Goal: Feedback & Contribution: Leave review/rating

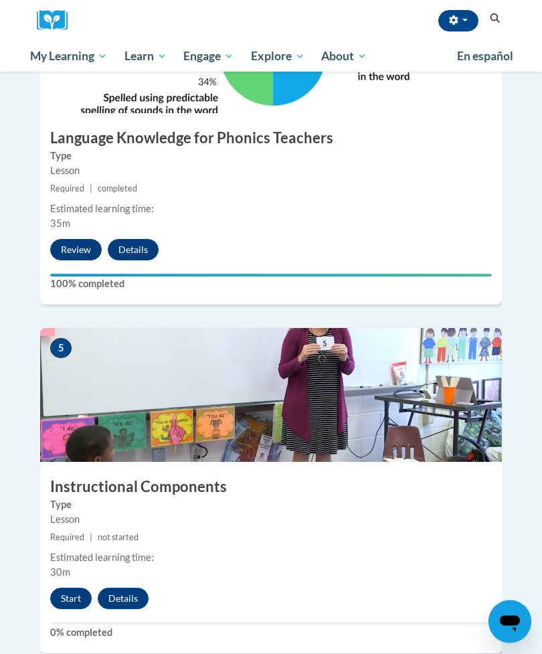
scroll to position [1527, 0]
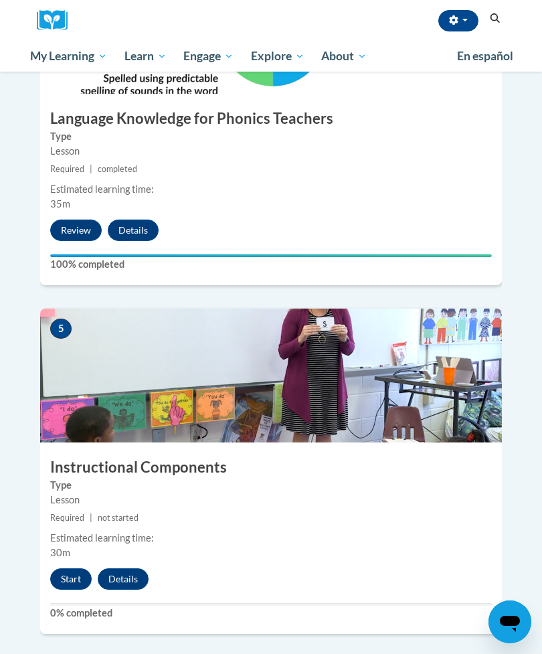
click at [57, 568] on button "Start" at bounding box center [70, 578] width 41 height 21
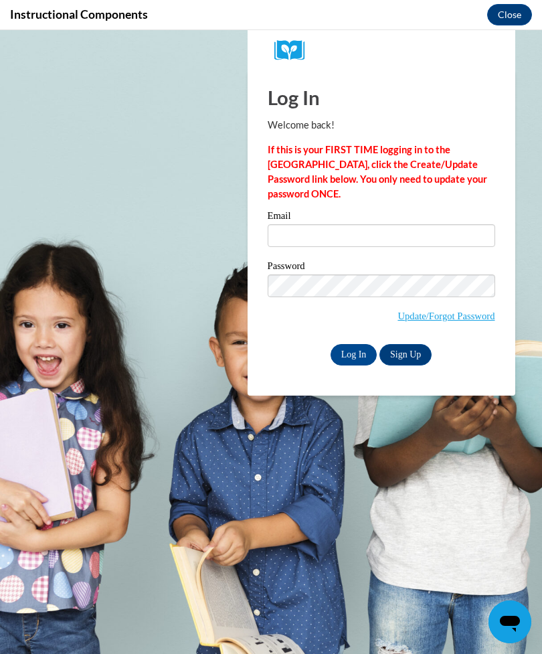
scroll to position [0, 0]
click at [357, 350] on input "Log In" at bounding box center [354, 354] width 47 height 21
type input "[EMAIL_ADDRESS][DOMAIN_NAME]"
click at [353, 353] on input "Log In" at bounding box center [354, 354] width 47 height 21
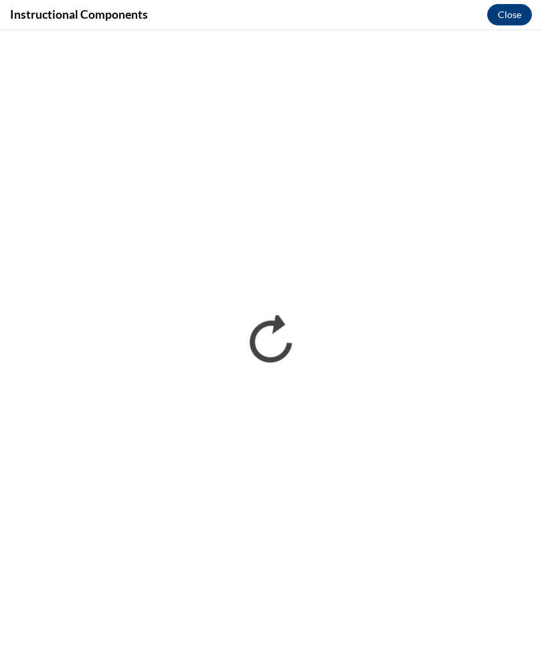
scroll to position [1865, 0]
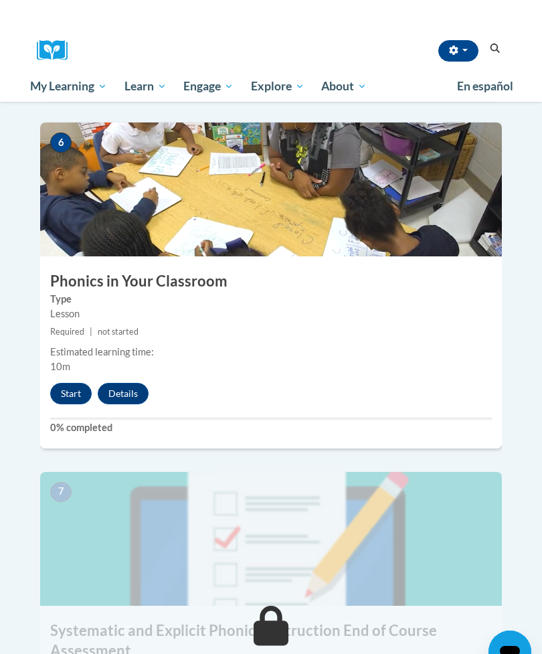
scroll to position [2061, 0]
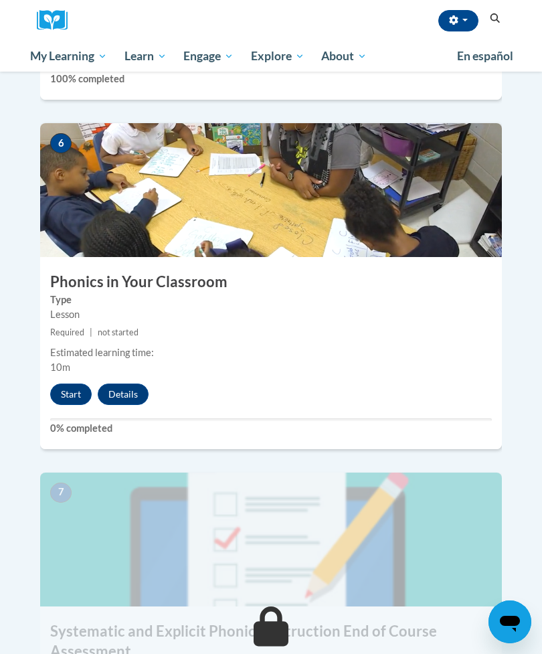
click at [64, 383] on button "Start" at bounding box center [70, 393] width 41 height 21
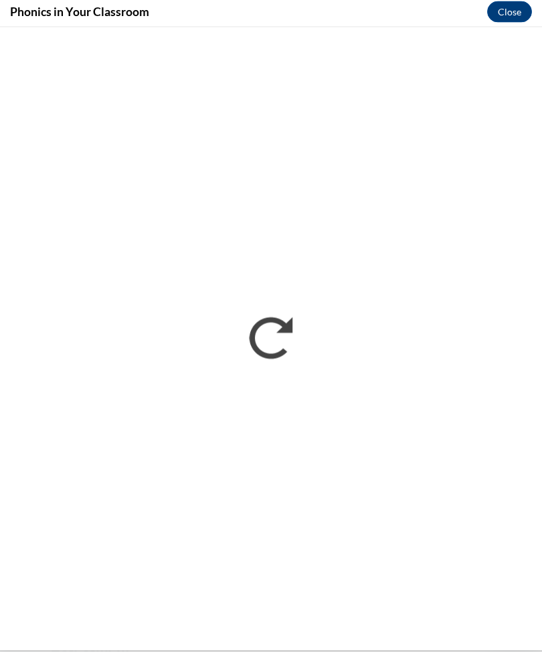
scroll to position [2064, 0]
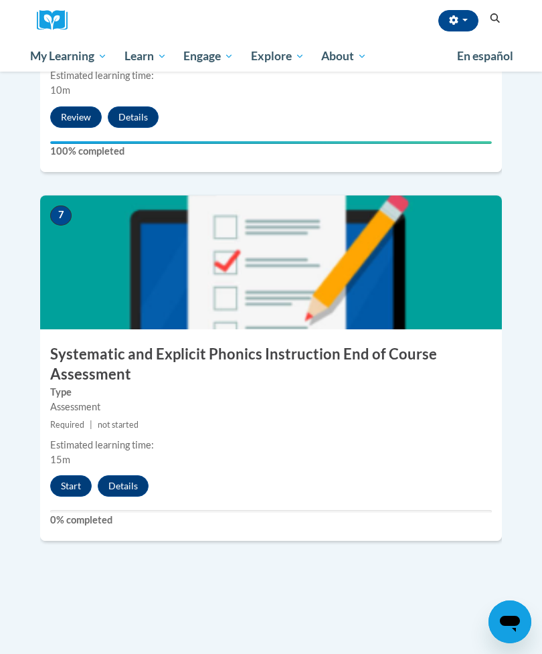
scroll to position [2338, 0]
click at [74, 476] on button "Start" at bounding box center [70, 486] width 41 height 21
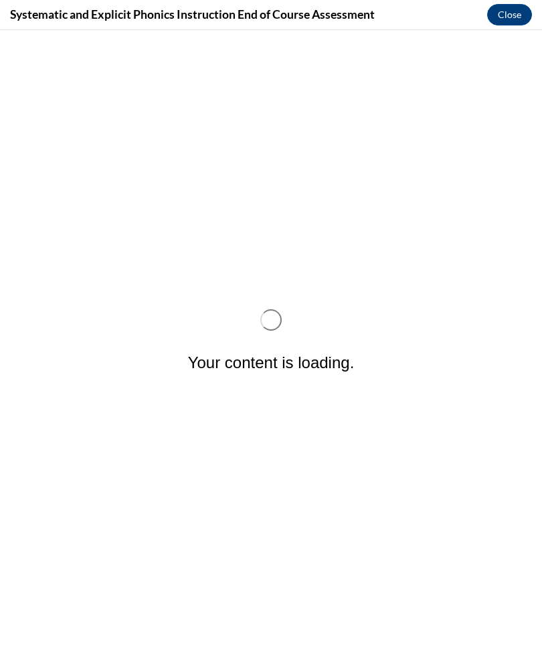
scroll to position [0, 0]
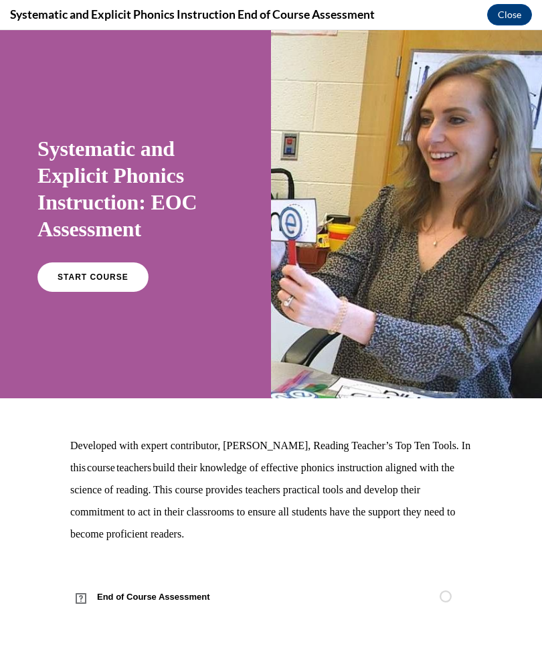
click at [111, 280] on span "START COURSE" at bounding box center [93, 276] width 71 height 9
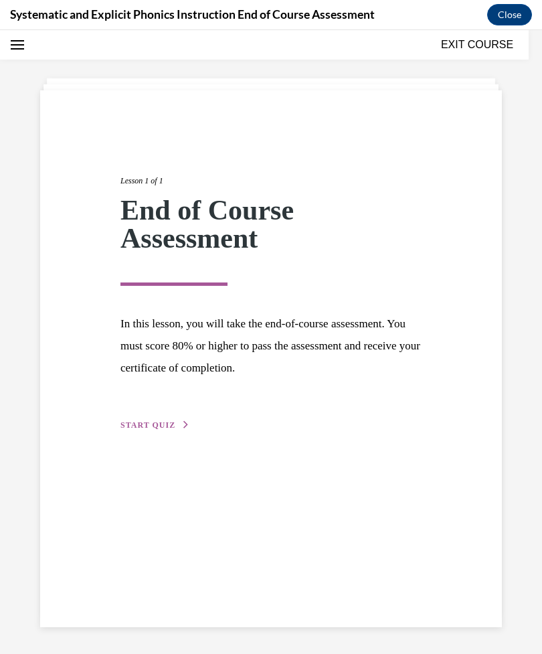
scroll to position [42, 0]
click at [139, 429] on span "START QUIZ" at bounding box center [147, 424] width 55 height 9
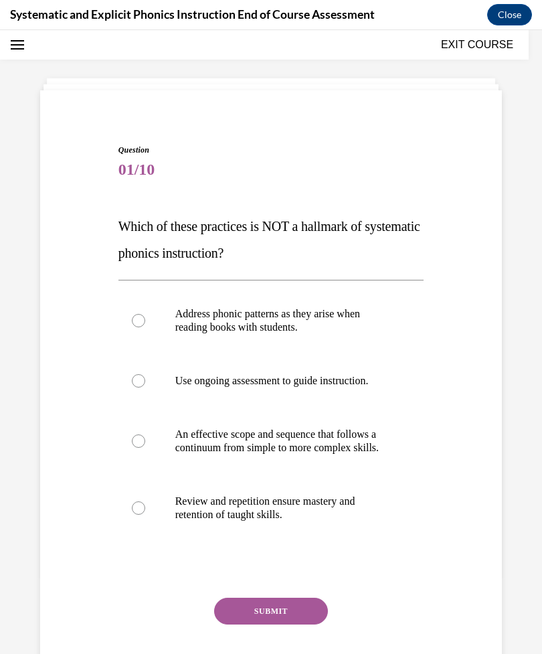
click at [135, 318] on div at bounding box center [138, 320] width 13 height 13
click at [253, 624] on button "SUBMIT" at bounding box center [271, 611] width 114 height 27
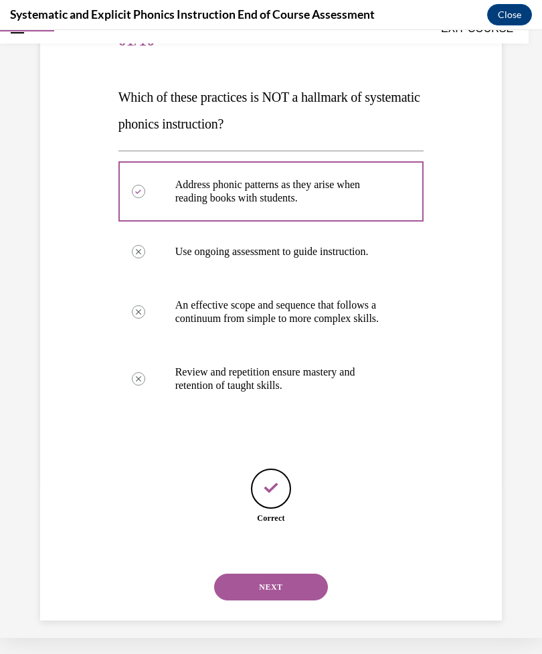
scroll to position [162, 0]
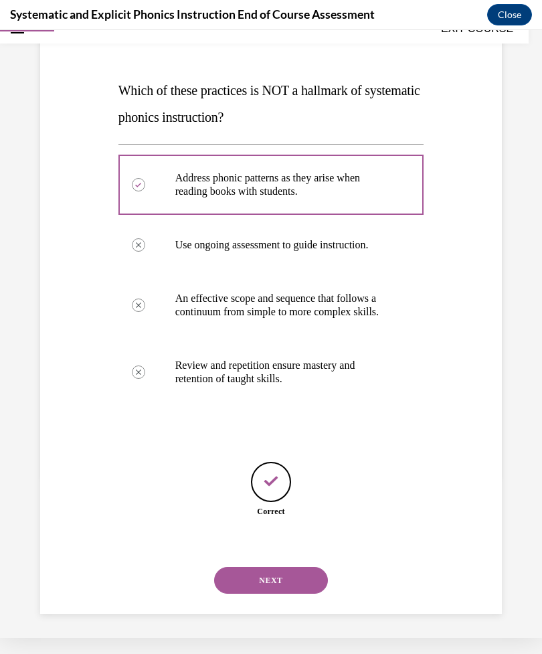
click at [256, 579] on button "NEXT" at bounding box center [271, 580] width 114 height 27
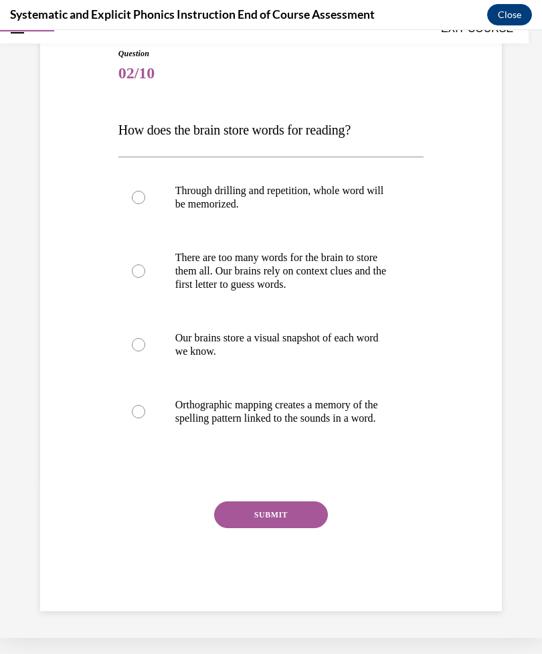
scroll to position [120, 0]
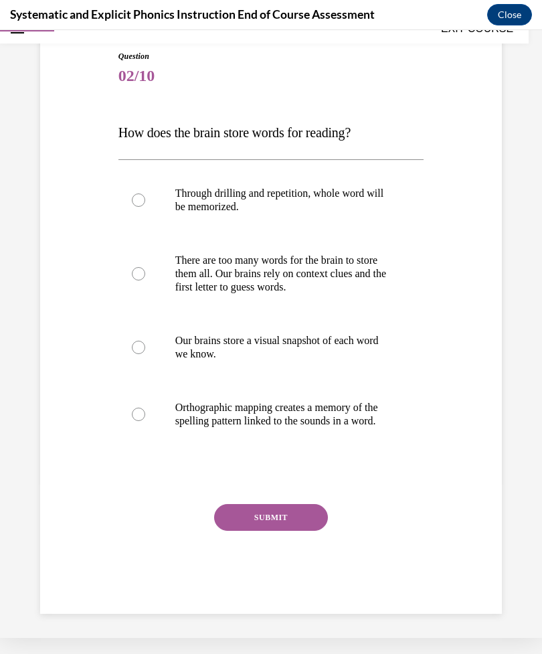
click at [135, 418] on div at bounding box center [138, 414] width 13 height 13
click at [258, 531] on button "SUBMIT" at bounding box center [271, 517] width 114 height 27
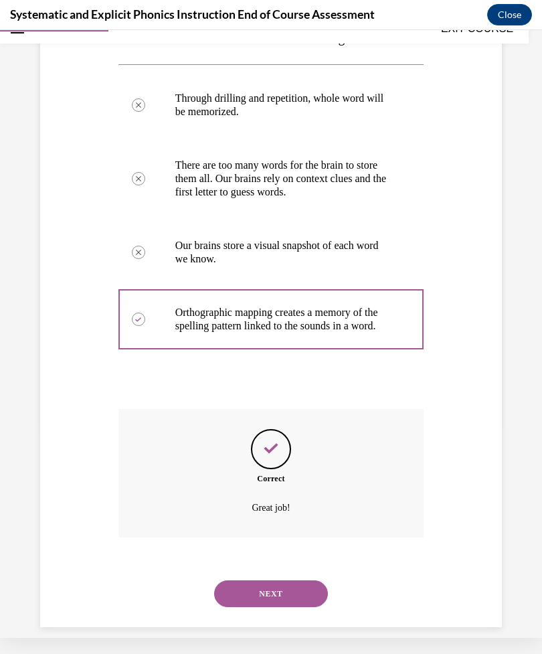
scroll to position [228, 0]
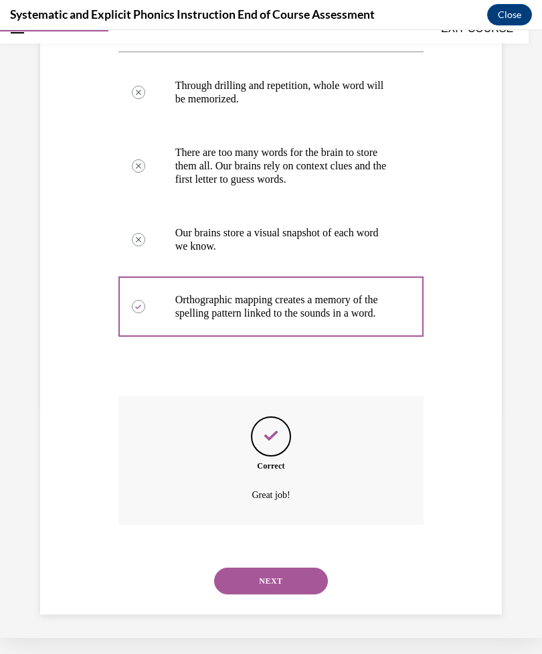
click at [253, 580] on button "NEXT" at bounding box center [271, 581] width 114 height 27
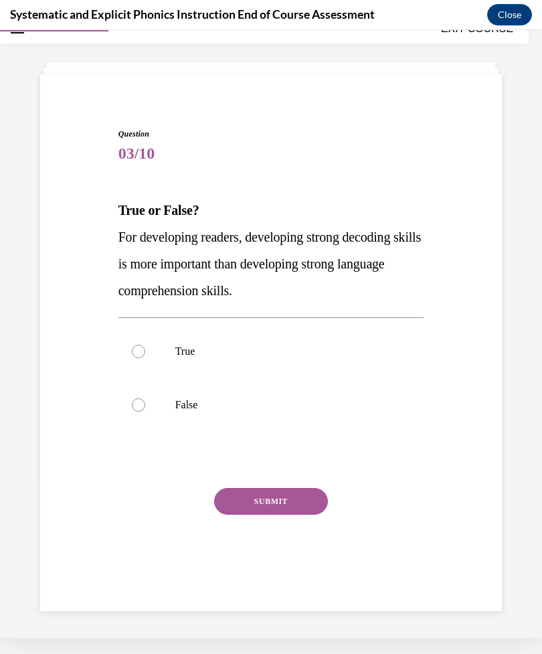
scroll to position [42, 0]
click at [134, 409] on div at bounding box center [138, 404] width 13 height 13
click at [236, 497] on button "SUBMIT" at bounding box center [271, 501] width 114 height 27
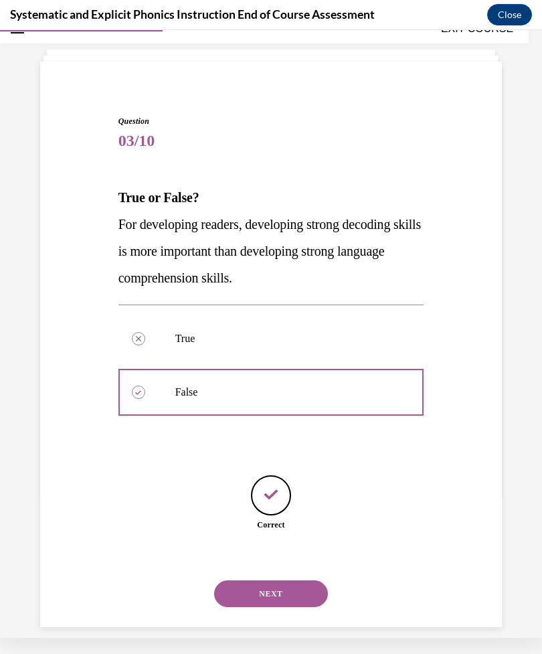
scroll to position [55, 0]
click at [250, 580] on button "NEXT" at bounding box center [271, 593] width 114 height 27
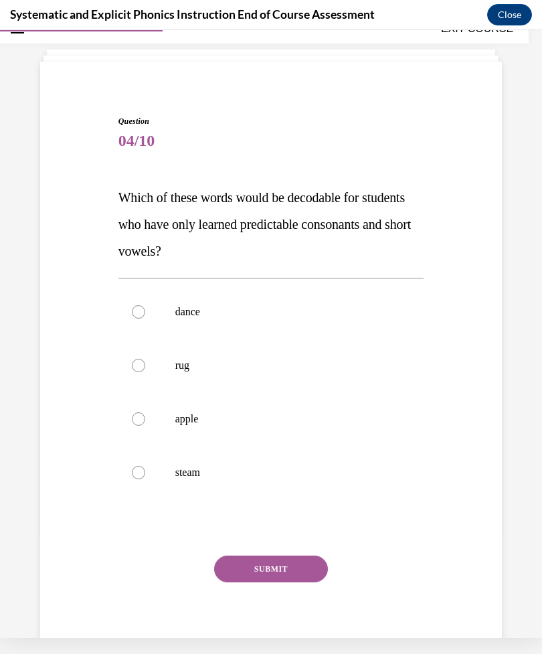
click at [250, 580] on div "SUBMIT" at bounding box center [271, 588] width 306 height 67
click at [133, 376] on div at bounding box center [271, 366] width 306 height 54
click at [241, 576] on button "SUBMIT" at bounding box center [271, 568] width 114 height 27
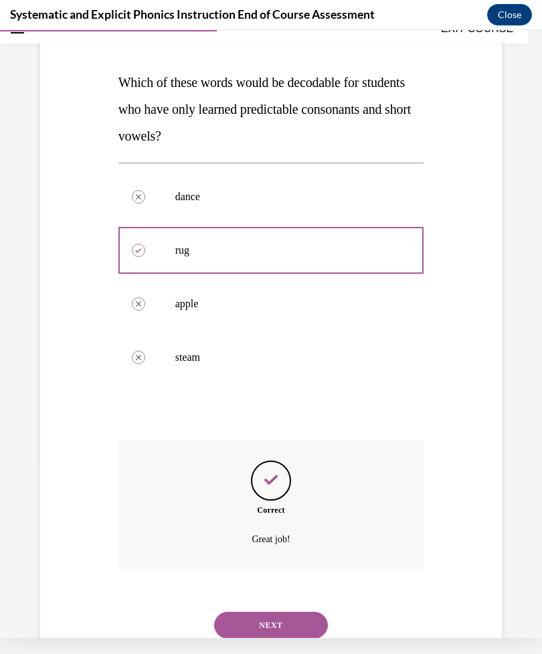
scroll to position [201, 0]
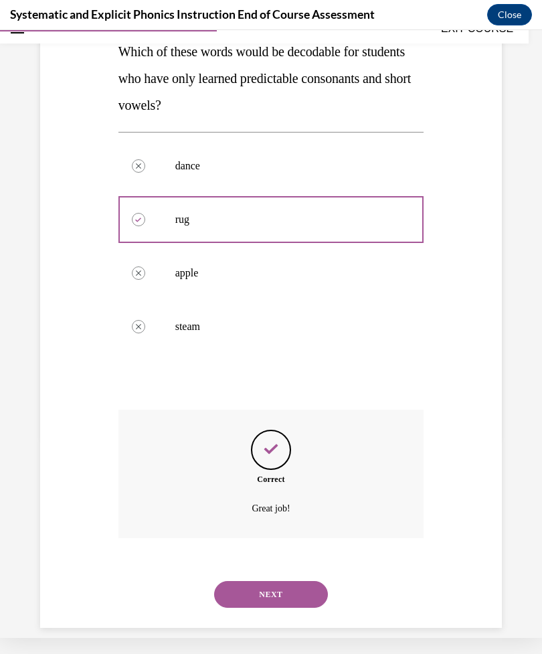
click at [268, 581] on button "NEXT" at bounding box center [271, 594] width 114 height 27
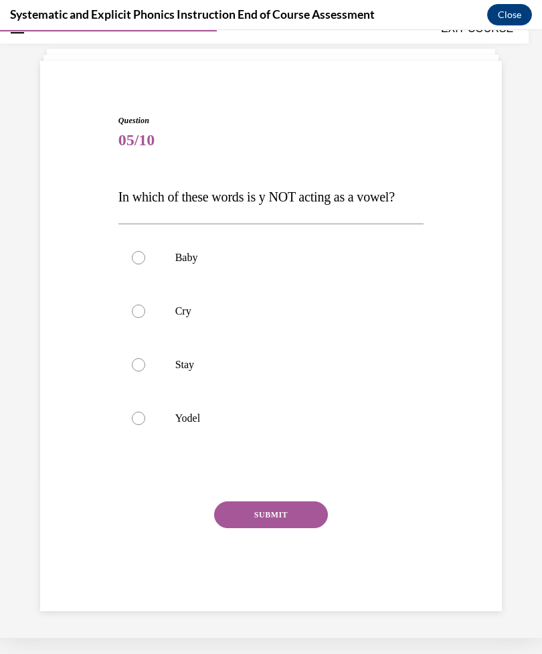
scroll to position [42, 0]
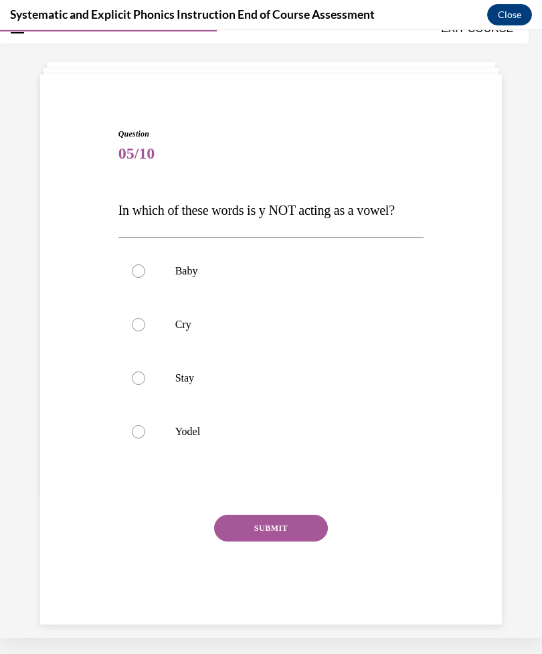
click at [138, 439] on div at bounding box center [271, 432] width 306 height 54
click at [256, 541] on button "SUBMIT" at bounding box center [271, 528] width 114 height 27
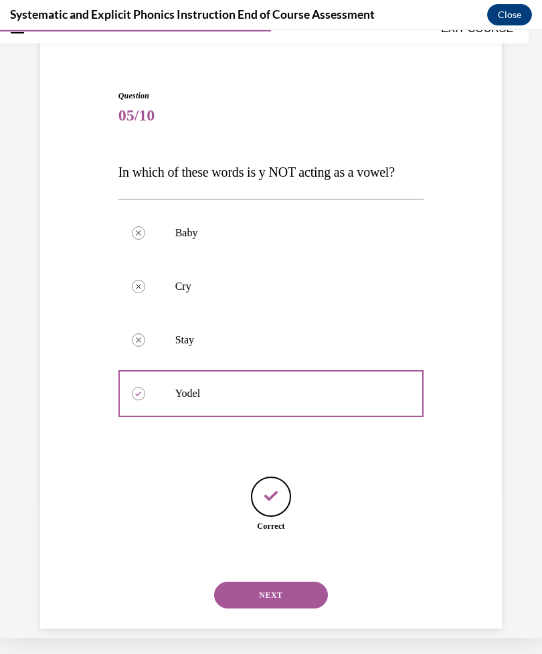
scroll to position [82, 0]
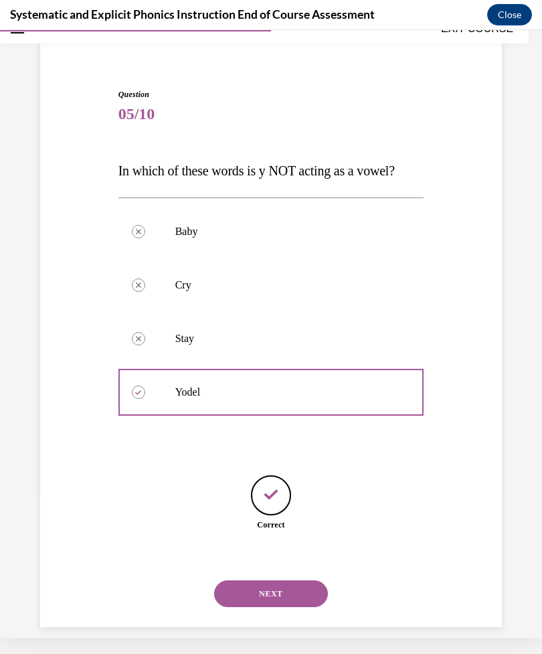
click at [262, 584] on button "NEXT" at bounding box center [271, 593] width 114 height 27
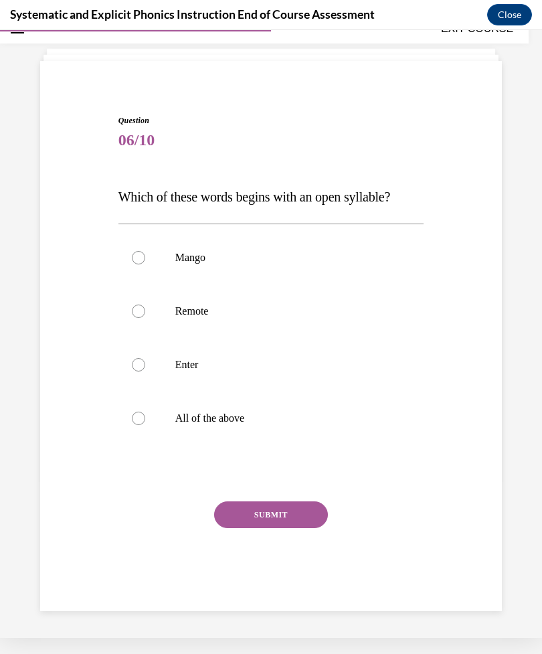
scroll to position [42, 0]
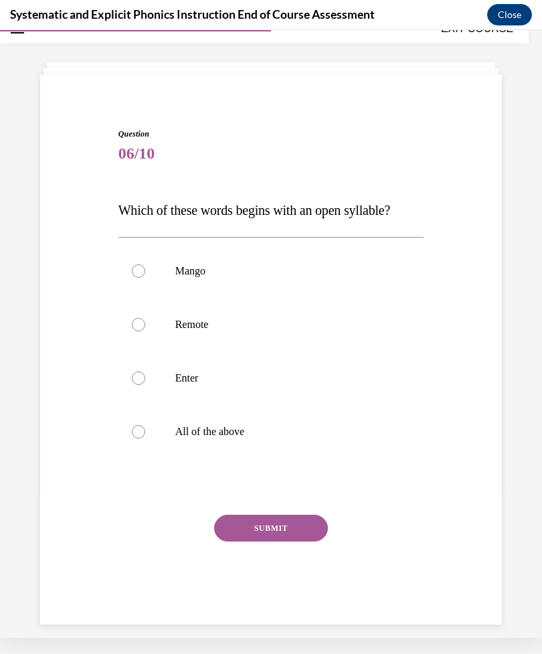
click at [137, 381] on div at bounding box center [138, 377] width 13 height 13
click at [251, 529] on button "SUBMIT" at bounding box center [271, 528] width 114 height 27
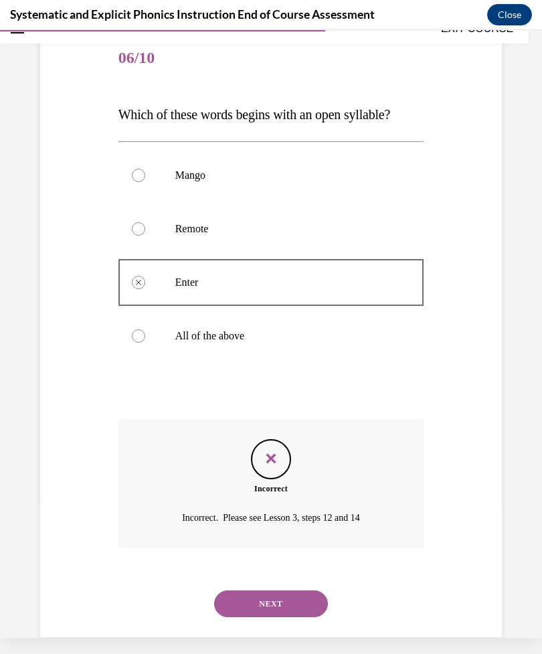
scroll to position [147, 0]
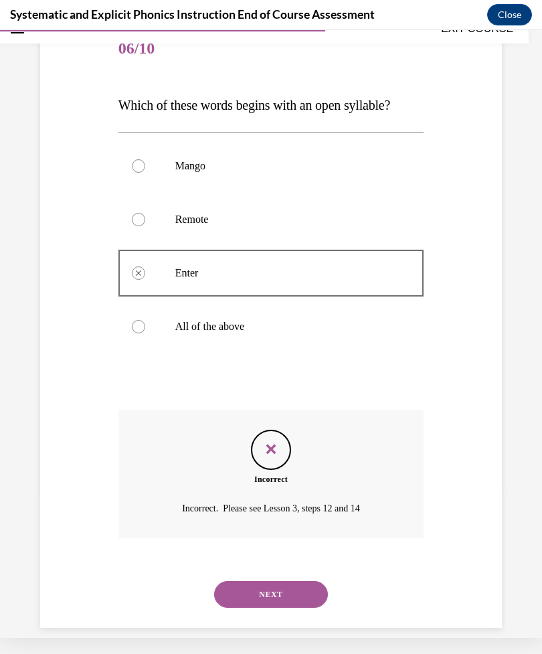
click at [252, 582] on button "NEXT" at bounding box center [271, 594] width 114 height 27
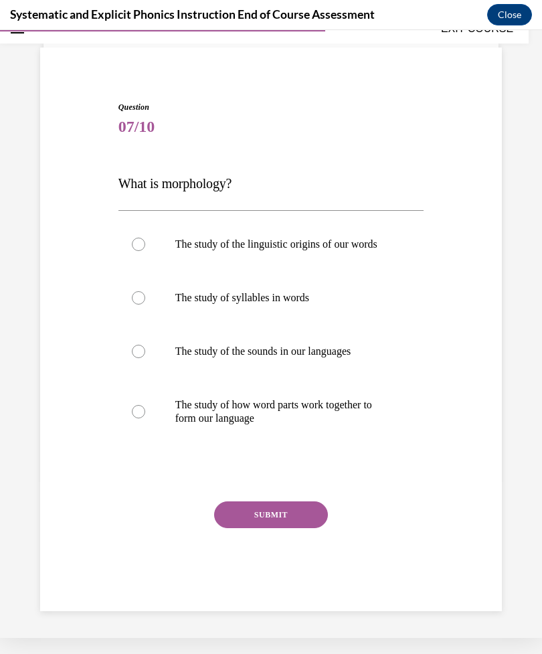
scroll to position [53, 0]
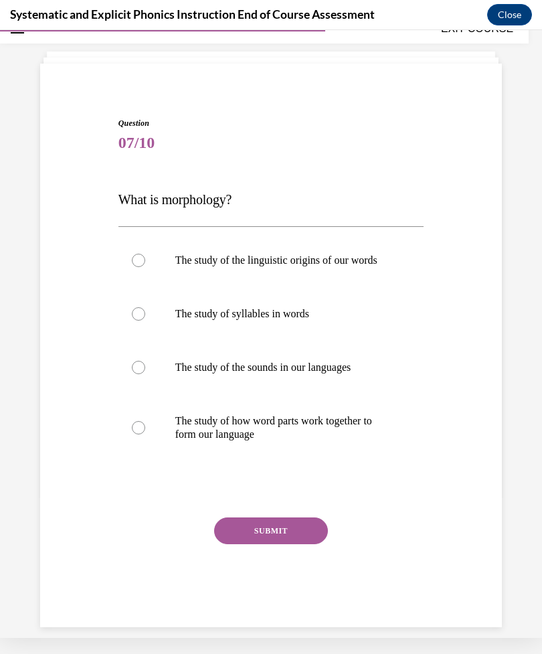
click at [130, 426] on div at bounding box center [271, 427] width 306 height 67
click at [254, 530] on button "SUBMIT" at bounding box center [271, 530] width 114 height 27
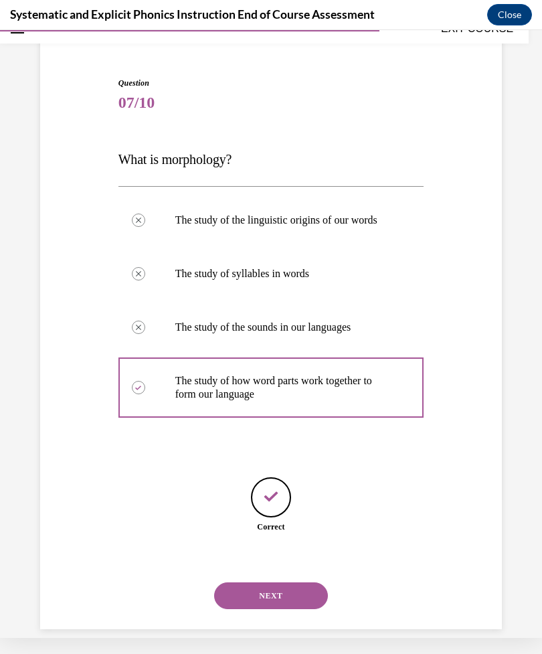
scroll to position [95, 0]
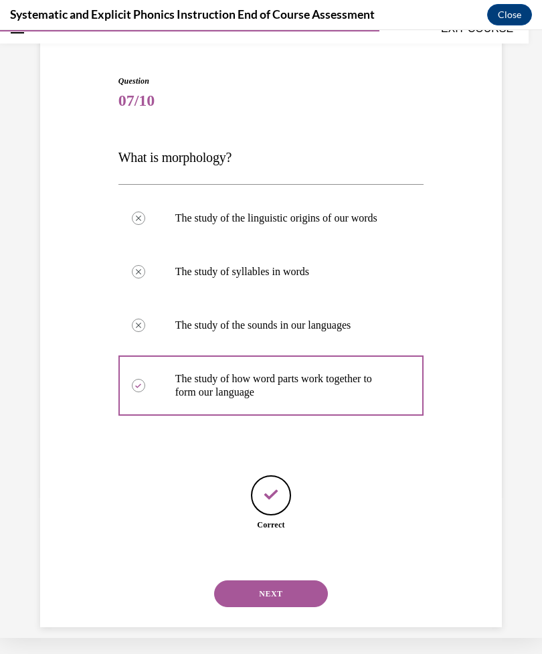
click at [252, 584] on button "NEXT" at bounding box center [271, 593] width 114 height 27
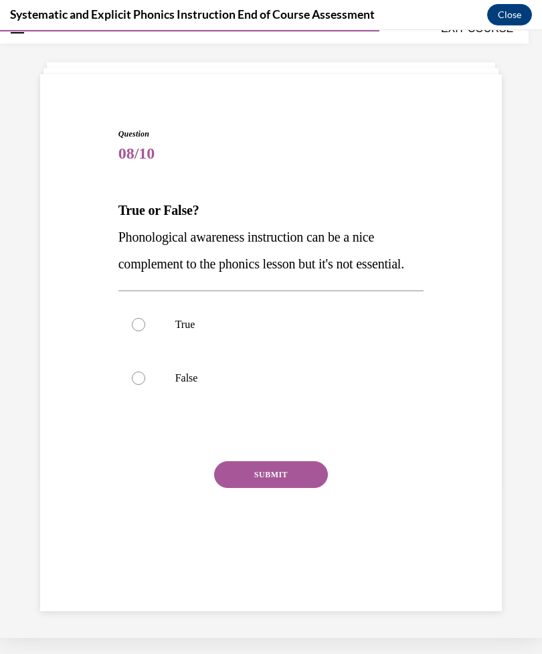
scroll to position [42, 0]
click at [262, 488] on button "SUBMIT" at bounding box center [271, 474] width 114 height 27
click at [133, 385] on div at bounding box center [138, 377] width 13 height 13
click at [242, 488] on button "SUBMIT" at bounding box center [271, 474] width 114 height 27
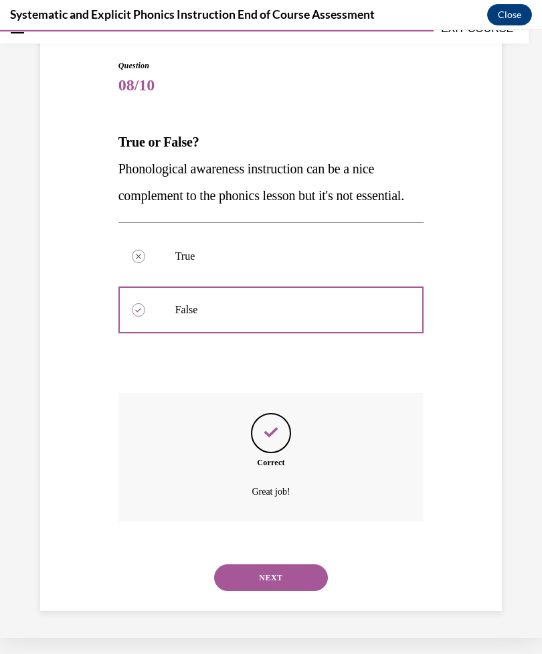
scroll to position [120, 0]
click at [256, 586] on button "NEXT" at bounding box center [271, 577] width 114 height 27
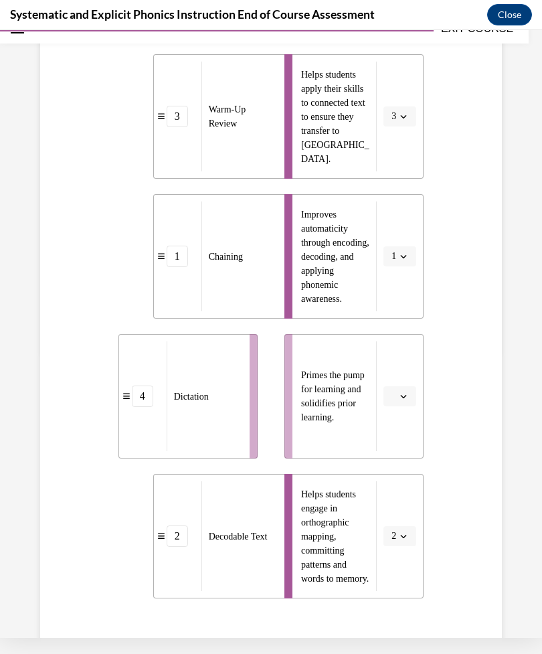
scroll to position [282, 0]
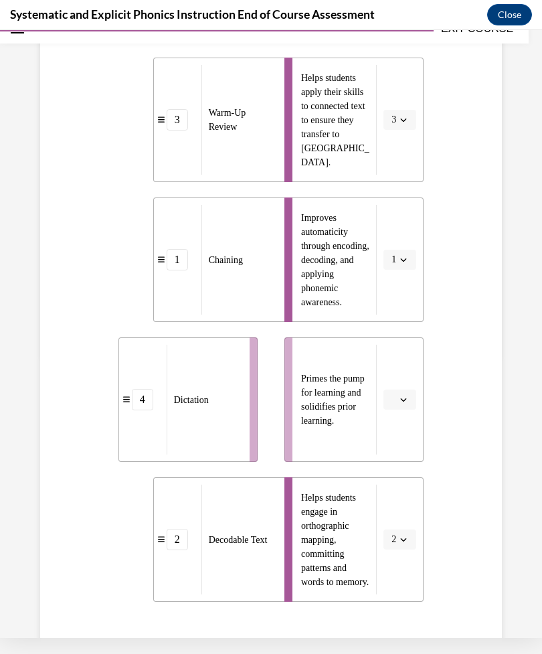
click at [412, 123] on button "3" at bounding box center [399, 120] width 33 height 20
click at [396, 262] on div "4" at bounding box center [395, 257] width 33 height 27
click at [404, 404] on button "button" at bounding box center [399, 399] width 33 height 20
click at [397, 512] on span "3" at bounding box center [394, 510] width 5 height 11
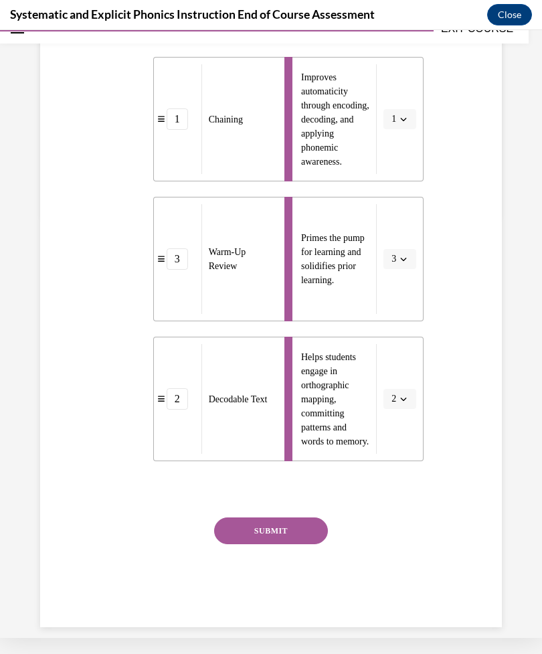
click at [257, 533] on button "SUBMIT" at bounding box center [271, 530] width 114 height 27
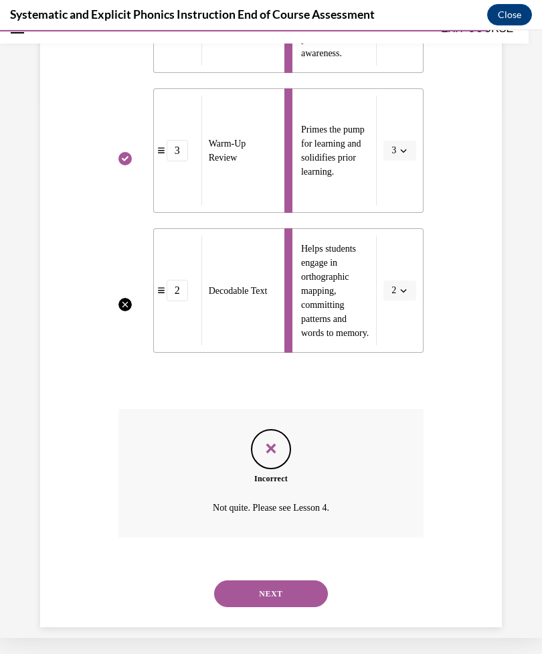
scroll to position [530, 0]
click at [248, 581] on button "NEXT" at bounding box center [271, 594] width 114 height 27
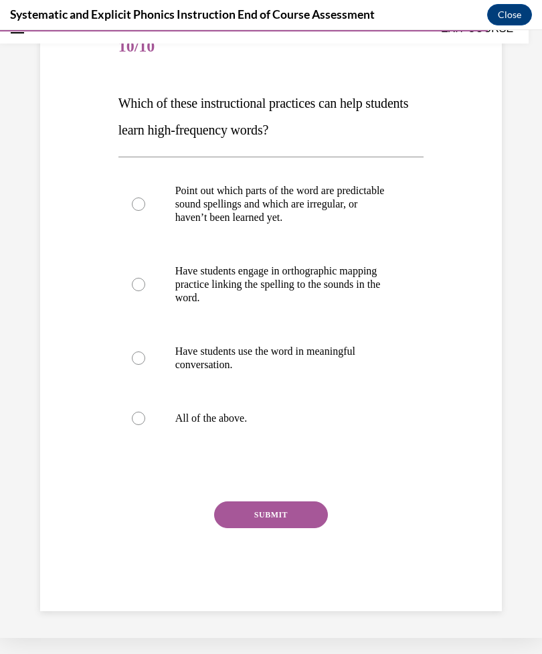
scroll to position [133, 0]
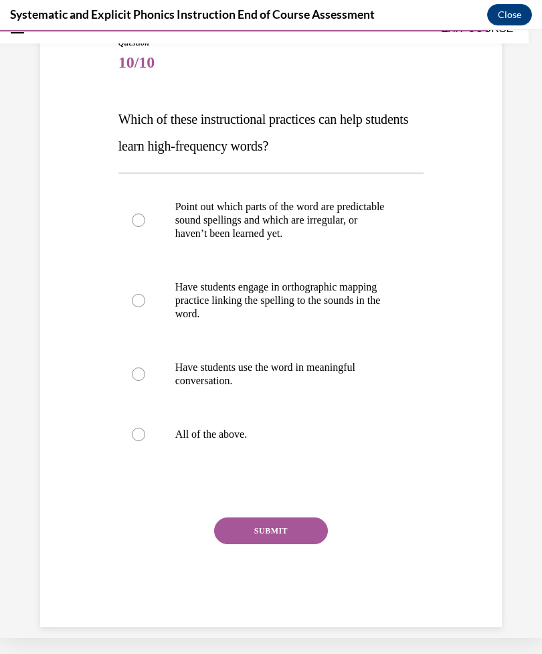
click at [129, 437] on div at bounding box center [271, 435] width 306 height 54
click at [253, 535] on button "SUBMIT" at bounding box center [271, 530] width 114 height 27
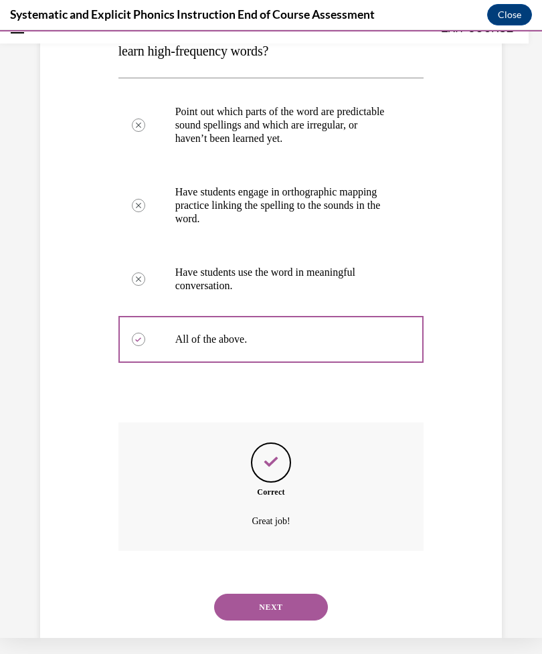
scroll to position [241, 0]
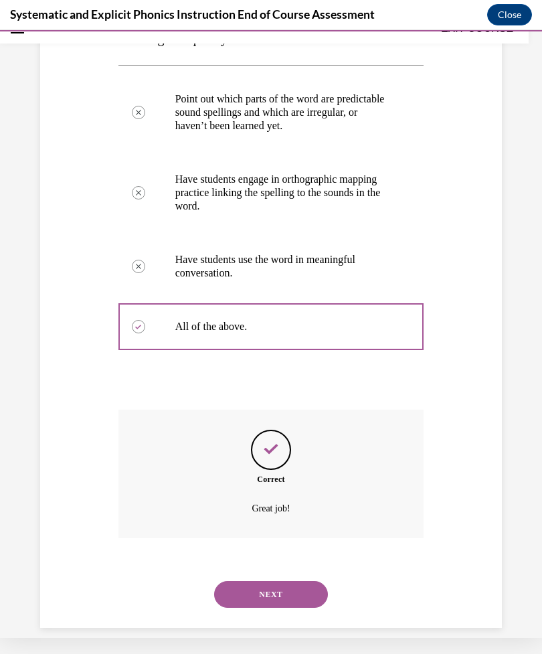
click at [260, 581] on button "NEXT" at bounding box center [271, 594] width 114 height 27
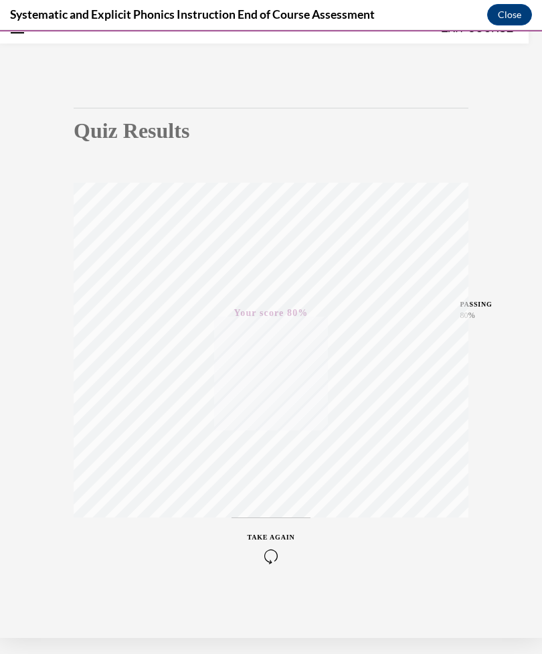
scroll to position [62, 0]
click at [495, 15] on button "Close" at bounding box center [509, 14] width 45 height 21
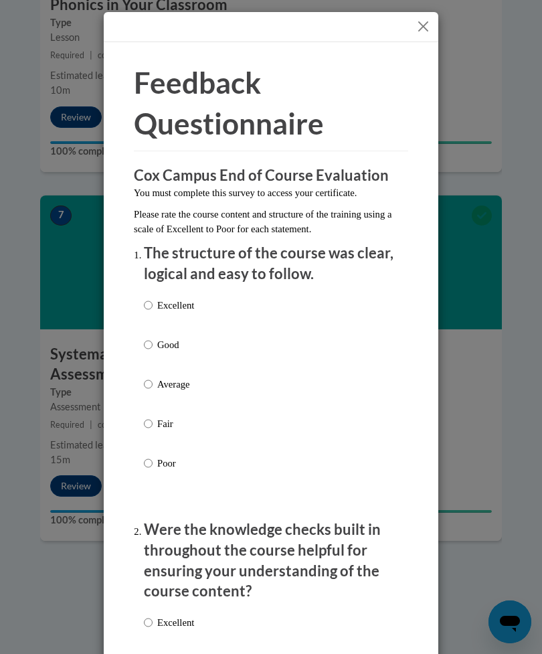
click at [146, 464] on input "Poor" at bounding box center [148, 463] width 9 height 15
radio input "true"
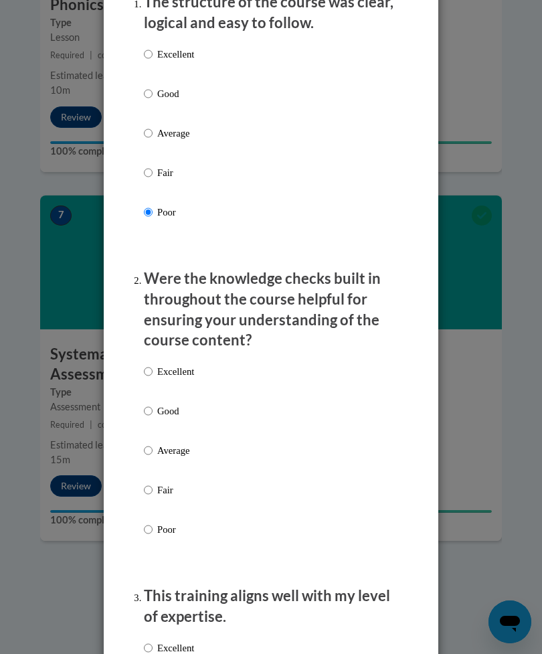
scroll to position [254, 0]
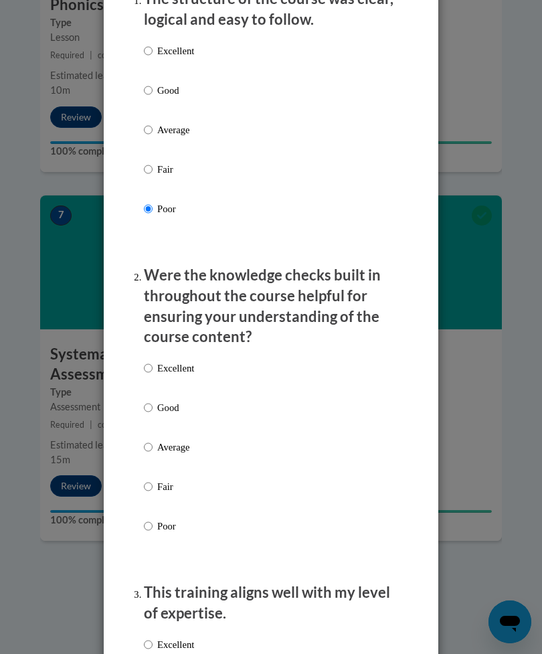
click at [153, 526] on input "Poor" at bounding box center [148, 526] width 9 height 15
radio input "true"
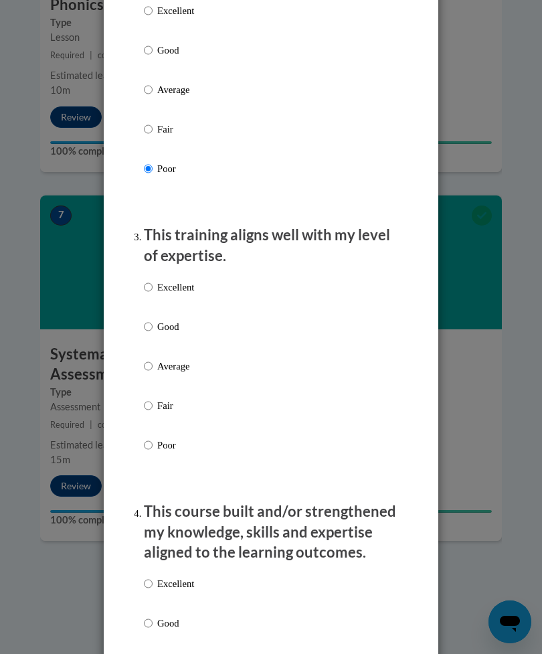
scroll to position [635, 0]
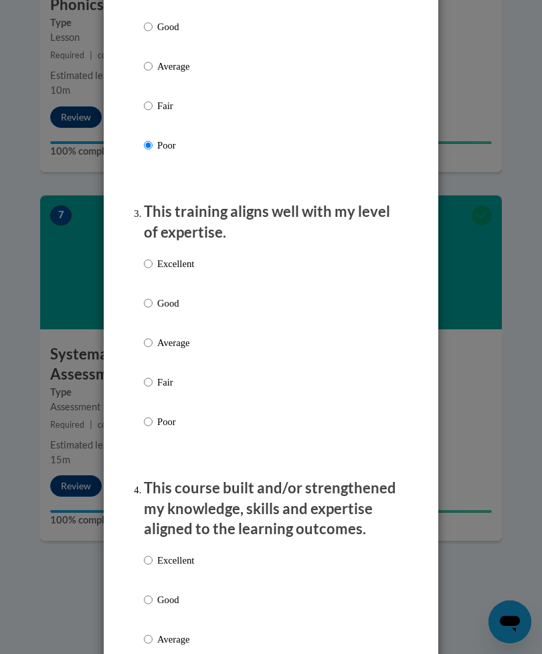
click at [145, 418] on input "Poor" at bounding box center [148, 421] width 9 height 15
radio input "true"
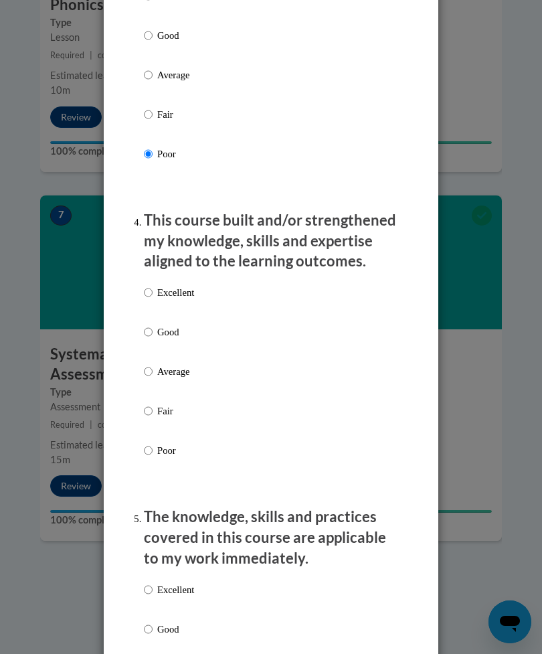
scroll to position [935, 0]
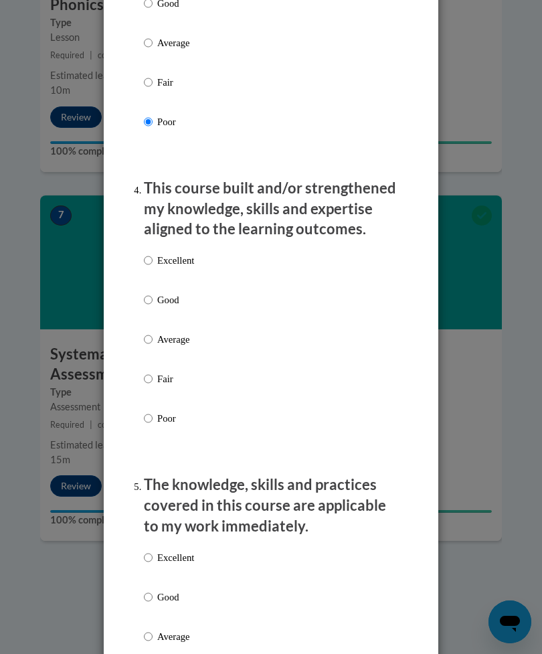
click at [144, 420] on label "Poor" at bounding box center [169, 429] width 50 height 36
click at [144, 420] on input "Poor" at bounding box center [148, 418] width 9 height 15
radio input "true"
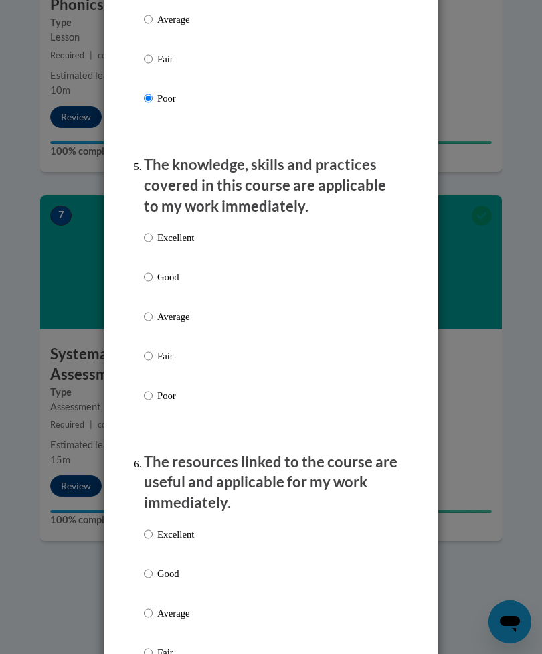
scroll to position [1257, 0]
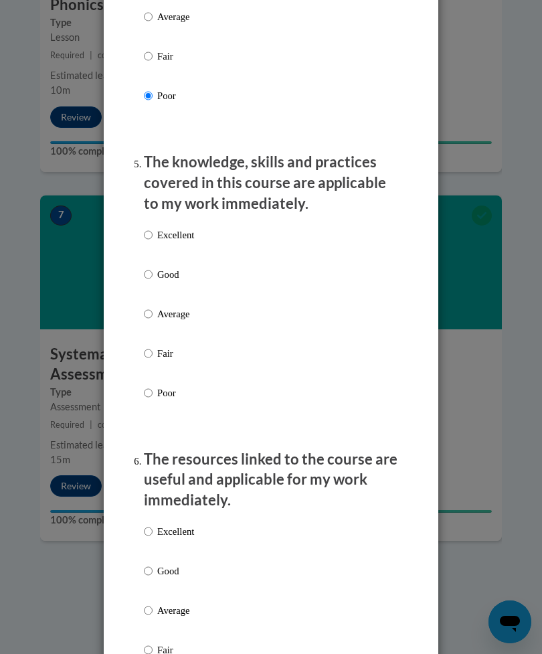
click at [141, 395] on ol "The structure of the course was clear, logical and easy to follow. Excellent Go…" at bounding box center [271, 452] width 274 height 2935
click at [134, 390] on ol "The structure of the course was clear, logical and easy to follow. Excellent Go…" at bounding box center [271, 452] width 274 height 2935
click at [137, 386] on ol "The structure of the course was clear, logical and easy to follow. Excellent Go…" at bounding box center [271, 452] width 274 height 2935
click at [151, 399] on label "Poor" at bounding box center [169, 403] width 50 height 36
click at [151, 399] on input "Poor" at bounding box center [148, 392] width 9 height 15
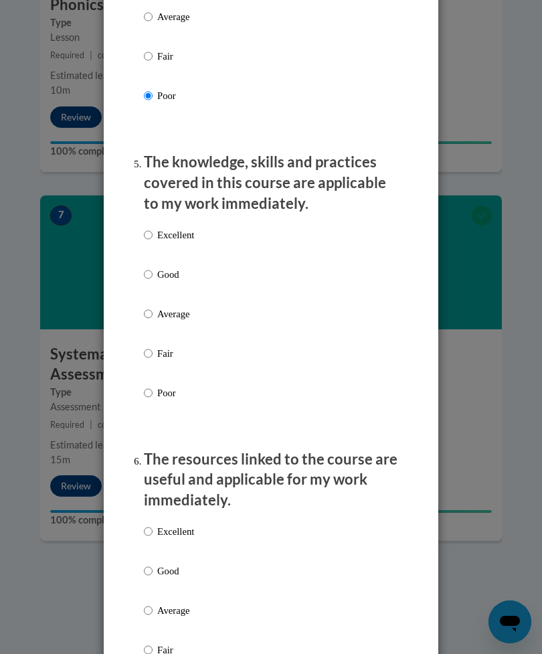
radio input "true"
click at [145, 389] on input "Poor" at bounding box center [148, 392] width 9 height 15
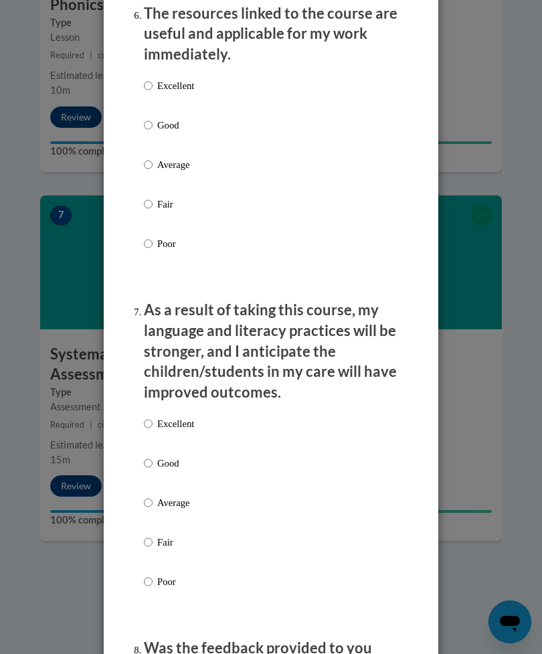
scroll to position [1710, 0]
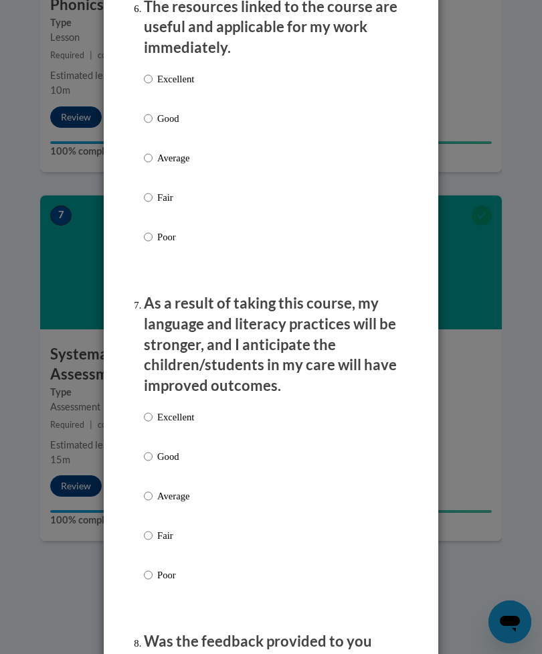
click at [151, 234] on input "Poor" at bounding box center [148, 237] width 9 height 15
radio input "true"
click at [149, 568] on input "Poor" at bounding box center [148, 575] width 9 height 15
radio input "true"
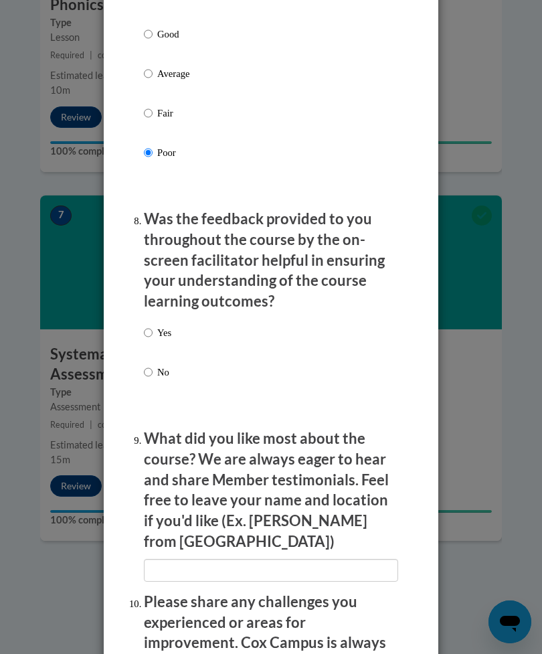
scroll to position [2129, 0]
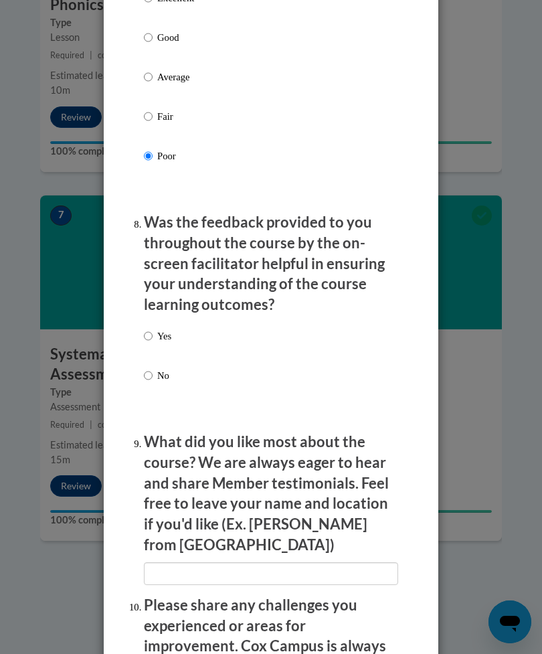
click at [145, 368] on input "No" at bounding box center [148, 375] width 9 height 15
radio input "true"
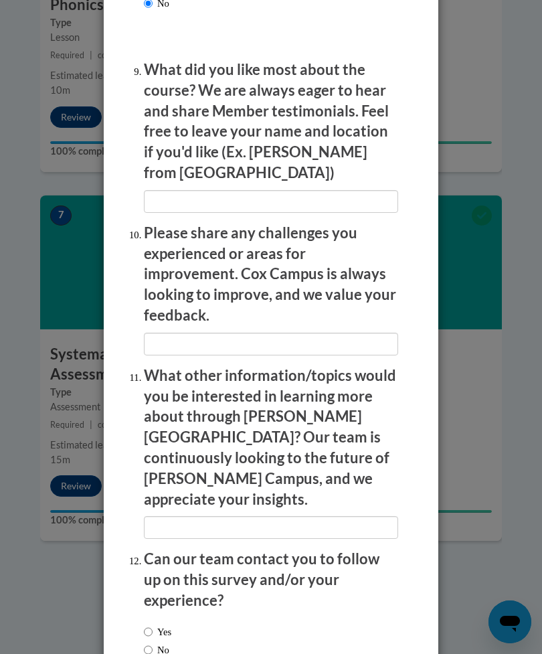
scroll to position [2501, 0]
click at [144, 624] on label "Yes" at bounding box center [157, 631] width 27 height 15
click at [144, 624] on input "Yes" at bounding box center [148, 631] width 9 height 15
radio input "true"
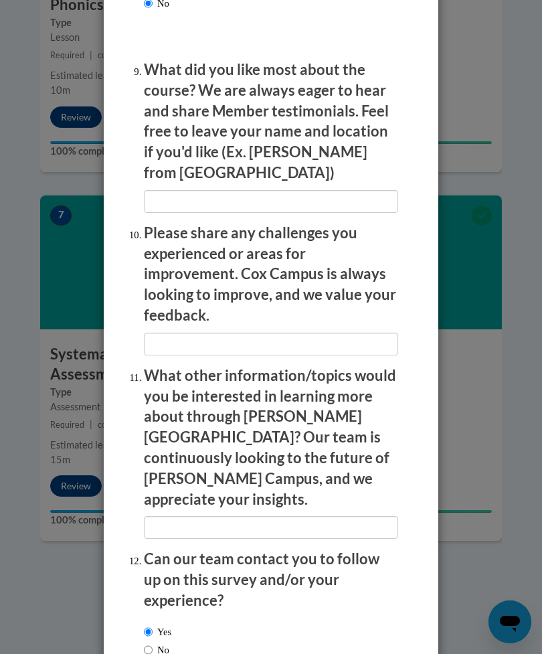
click at [151, 642] on input "No" at bounding box center [148, 649] width 9 height 15
radio input "true"
